Goal: Find specific page/section: Locate a particular part of the current website

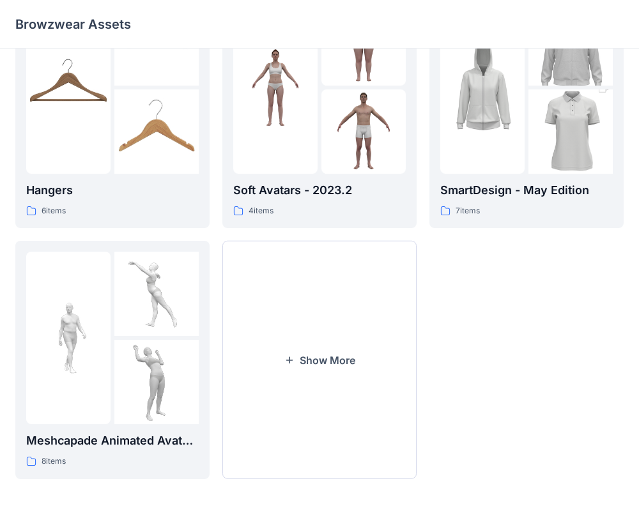
scroll to position [325, 0]
click at [319, 388] on button "Show More" at bounding box center [319, 359] width 194 height 238
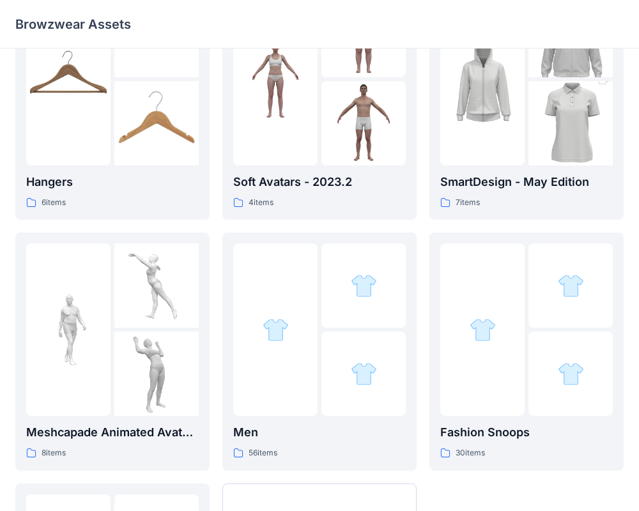
scroll to position [338, 0]
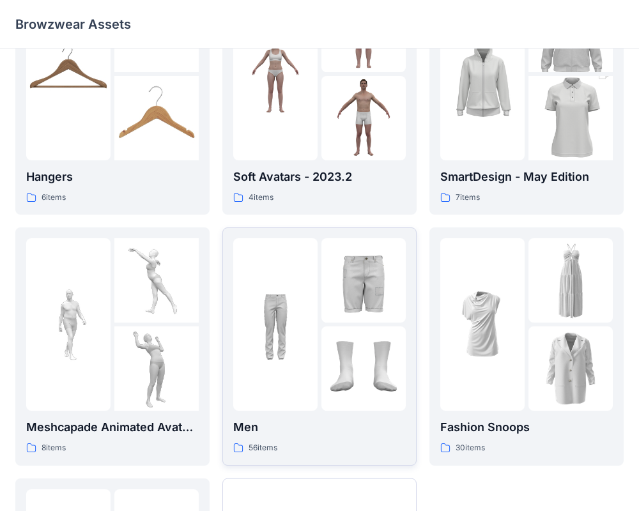
click at [319, 409] on div at bounding box center [319, 324] width 172 height 172
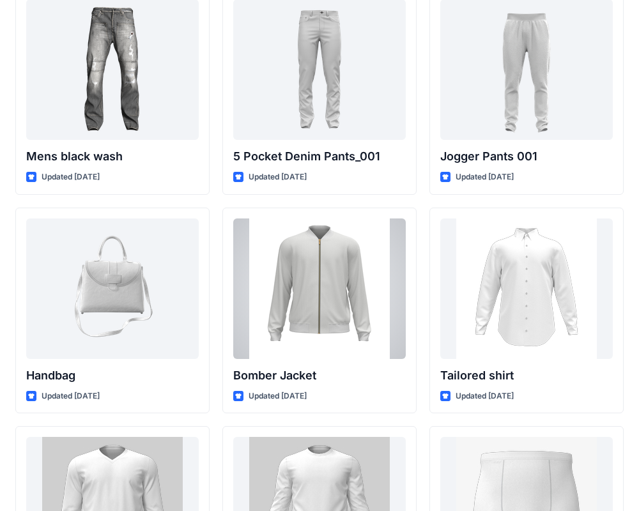
scroll to position [491, 0]
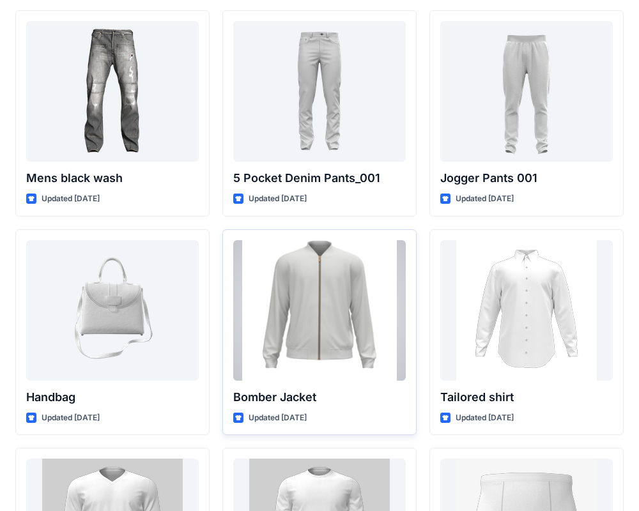
click at [340, 326] on div at bounding box center [319, 310] width 172 height 141
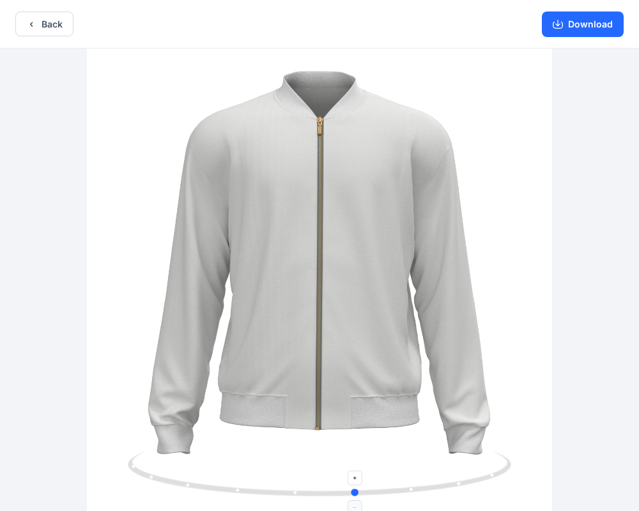
drag, startPoint x: 321, startPoint y: 494, endPoint x: 358, endPoint y: 493, distance: 37.1
click at [358, 493] on circle at bounding box center [356, 493] width 8 height 8
click at [54, 29] on button "Back" at bounding box center [44, 23] width 58 height 25
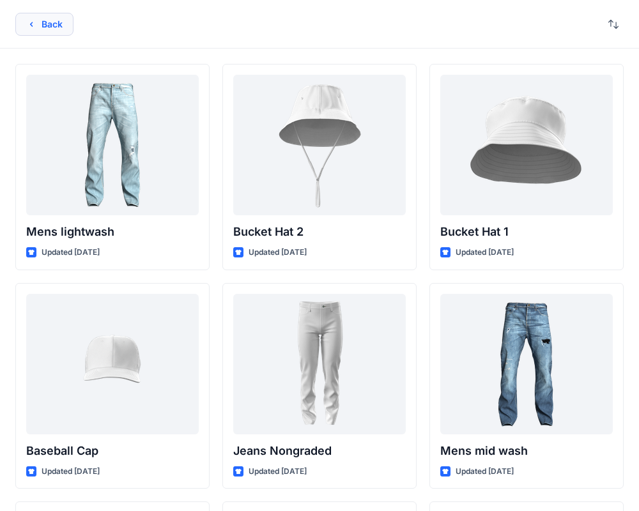
click at [47, 15] on button "Back" at bounding box center [44, 24] width 58 height 23
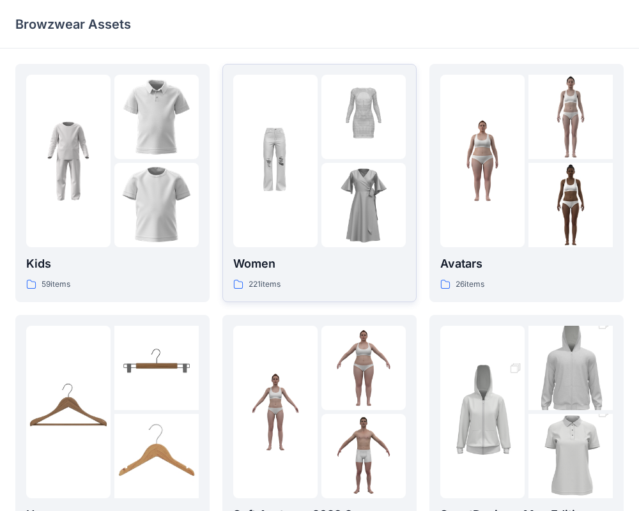
click at [300, 286] on div "221 items" at bounding box center [319, 284] width 172 height 13
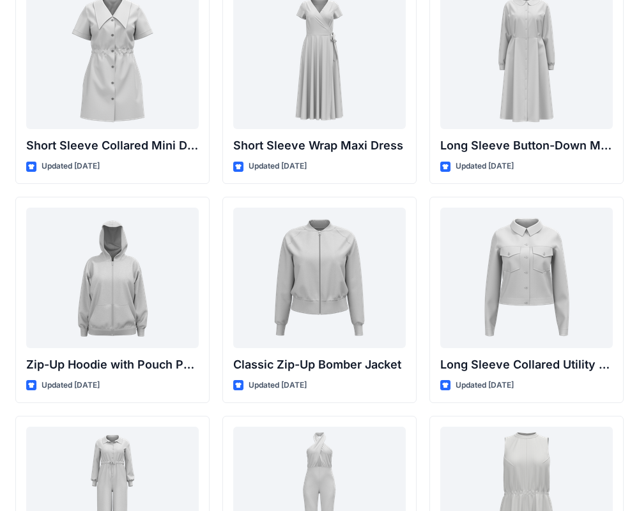
scroll to position [2289, 0]
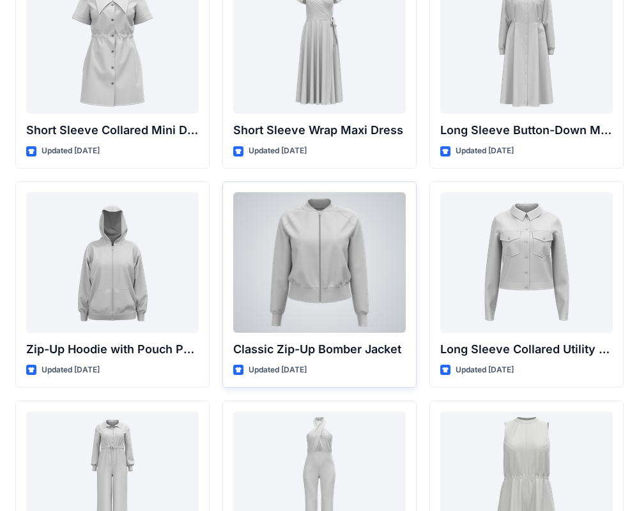
click at [356, 256] on div at bounding box center [319, 262] width 172 height 141
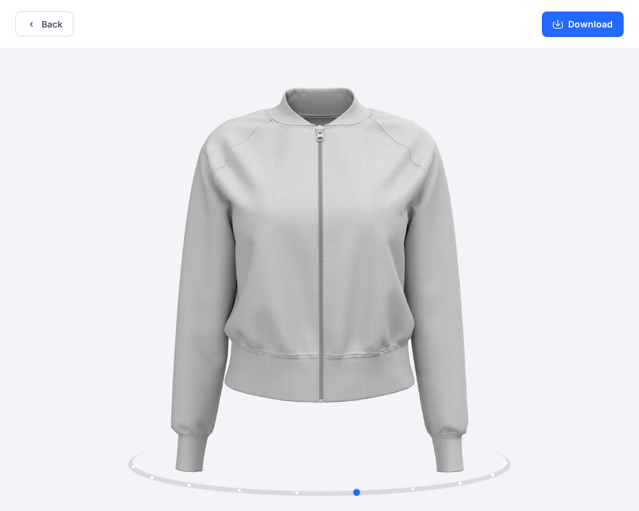
drag, startPoint x: 319, startPoint y: 491, endPoint x: 358, endPoint y: 447, distance: 59.3
click at [358, 447] on div at bounding box center [319, 281] width 639 height 465
click at [577, 26] on button "Download" at bounding box center [583, 24] width 82 height 26
